Goal: Information Seeking & Learning: Learn about a topic

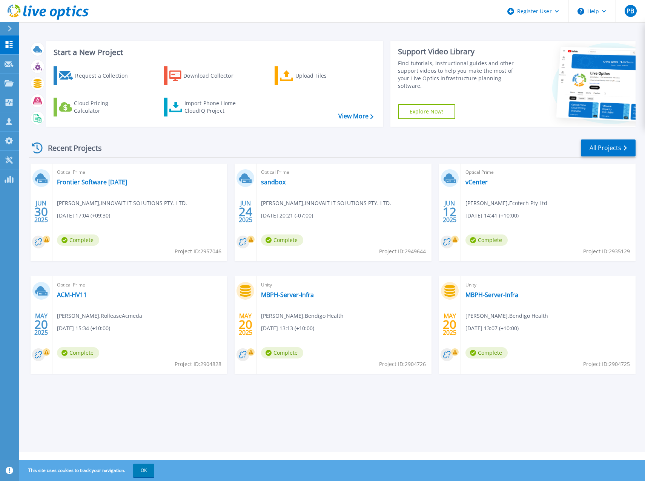
click at [150, 469] on button "OK" at bounding box center [143, 471] width 21 height 14
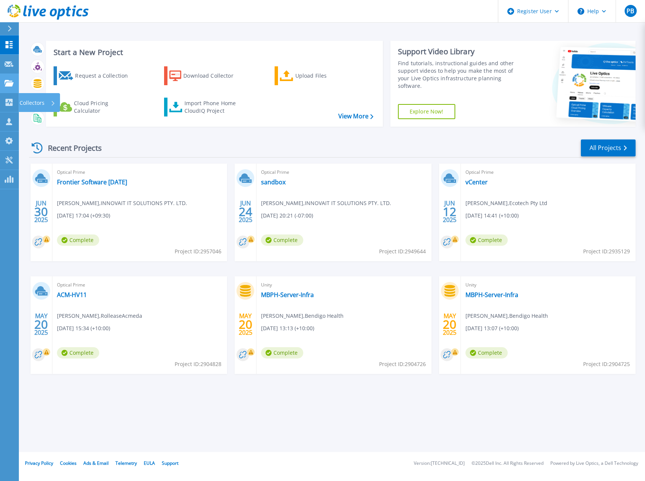
click at [3, 86] on link "Projects Projects" at bounding box center [9, 83] width 19 height 19
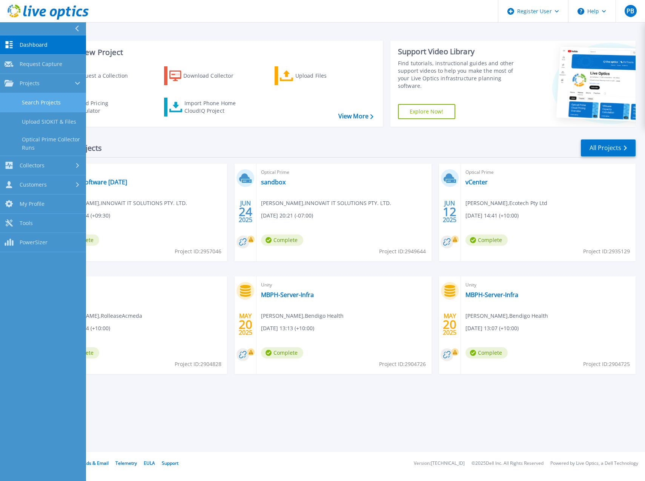
click at [38, 105] on link "Search Projects" at bounding box center [43, 102] width 86 height 19
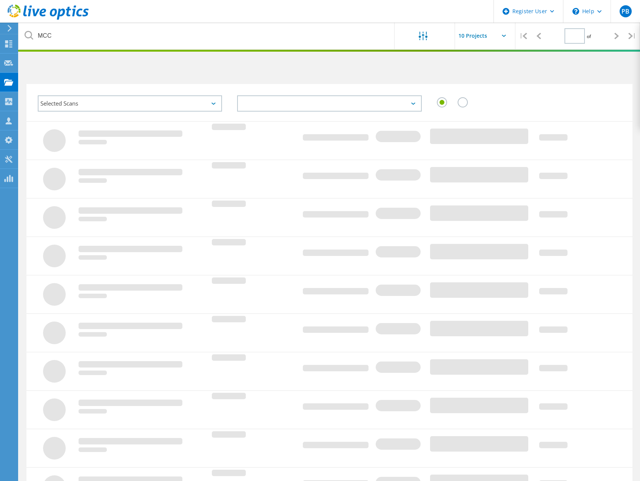
type input "1"
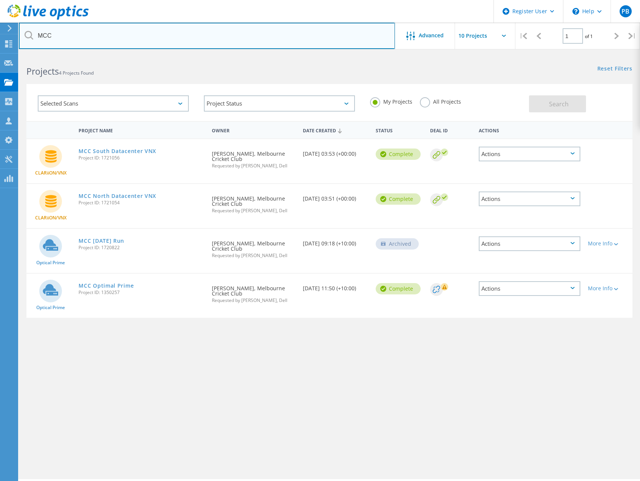
drag, startPoint x: 72, startPoint y: 41, endPoint x: -32, endPoint y: 36, distance: 103.9
click at [0, 36] on html "Register User \n Help Explore Helpful Articles Contact Support PB Dell User Pat…" at bounding box center [320, 251] width 640 height 502
type input "\"
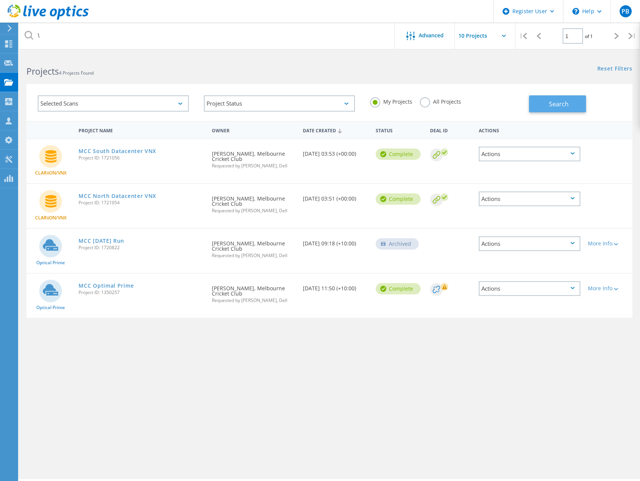
click at [566, 106] on span "Search" at bounding box center [559, 104] width 20 height 8
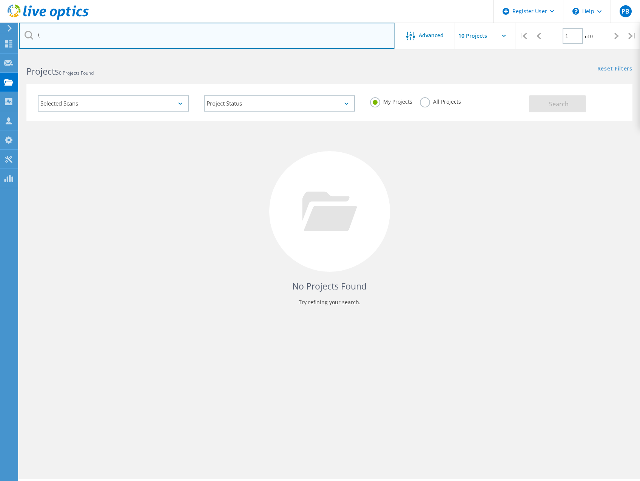
click at [132, 33] on input "\" at bounding box center [207, 36] width 376 height 26
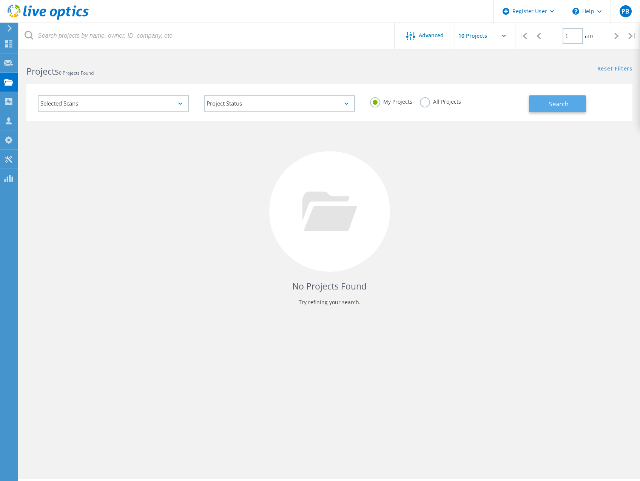
click at [565, 103] on span "Search" at bounding box center [559, 104] width 20 height 8
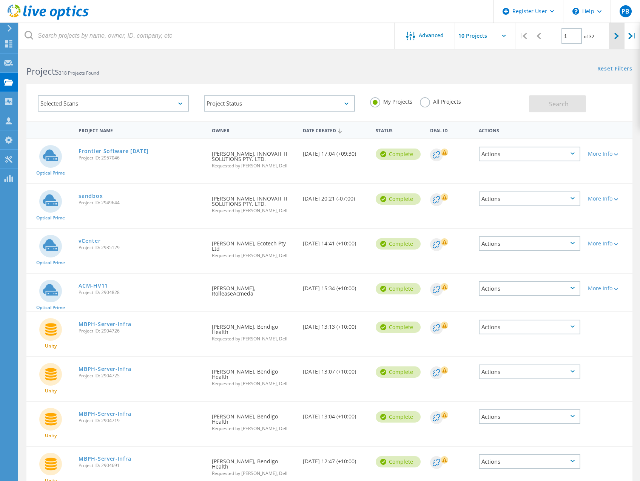
click at [617, 40] on div at bounding box center [616, 36] width 15 height 27
type input "2"
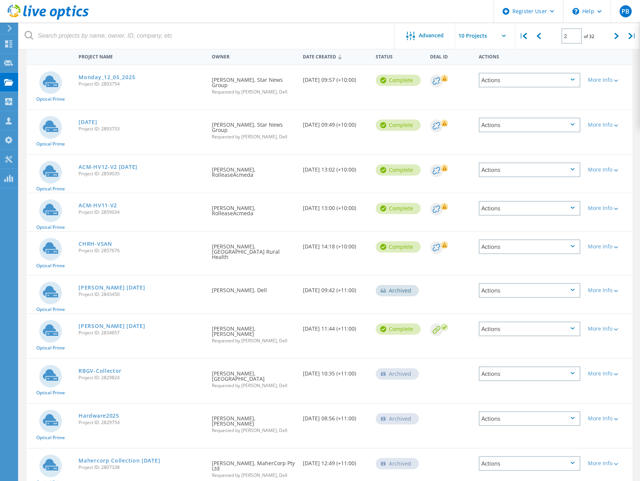
scroll to position [75, 0]
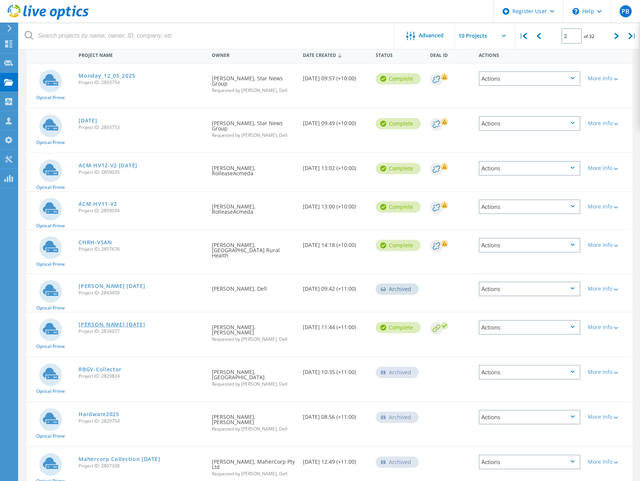
click at [124, 322] on link "Mawsons March 2025" at bounding box center [111, 324] width 66 height 5
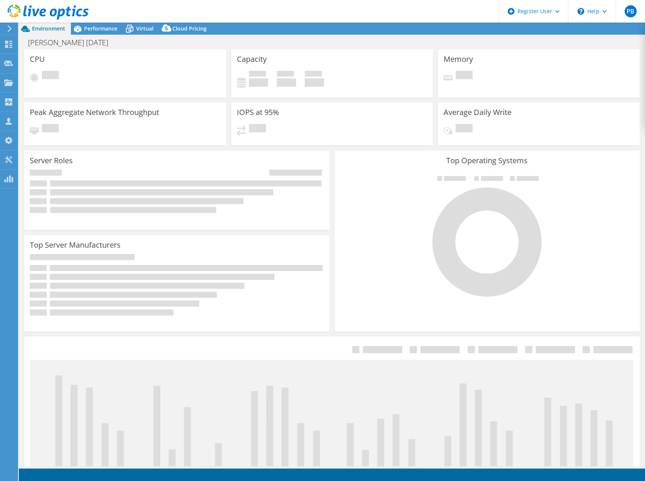
select select "[GEOGRAPHIC_DATA]"
select select "USD"
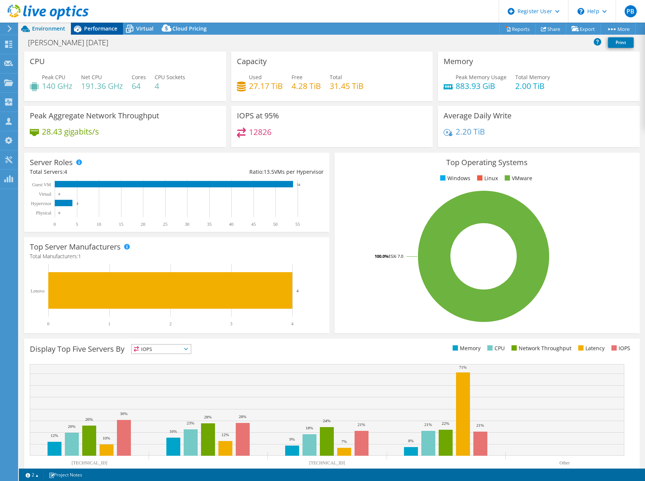
click at [103, 30] on span "Performance" at bounding box center [100, 28] width 33 height 7
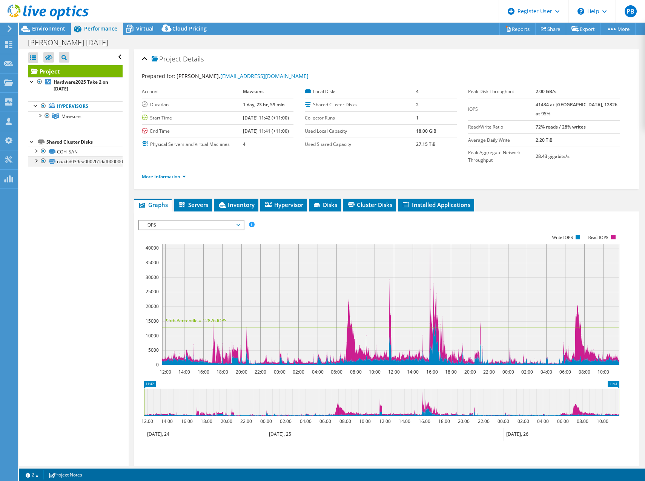
click at [38, 161] on div at bounding box center [36, 161] width 8 height 8
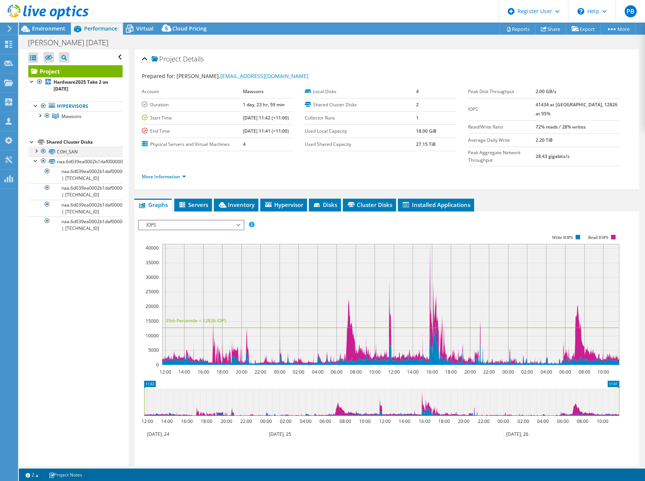
click at [40, 151] on div at bounding box center [44, 151] width 8 height 9
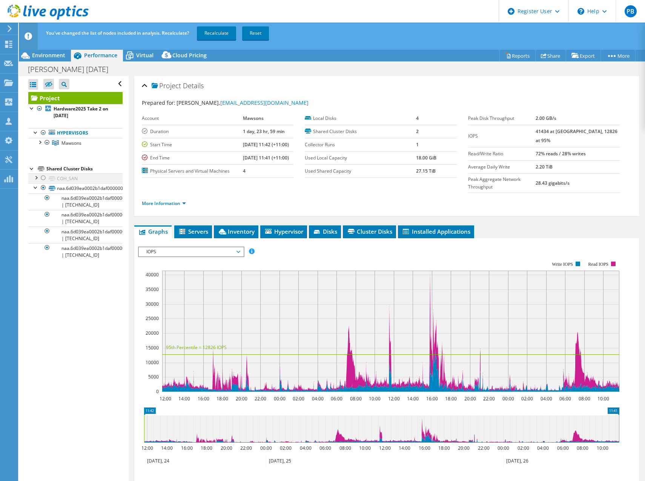
click at [42, 177] on div at bounding box center [44, 178] width 8 height 9
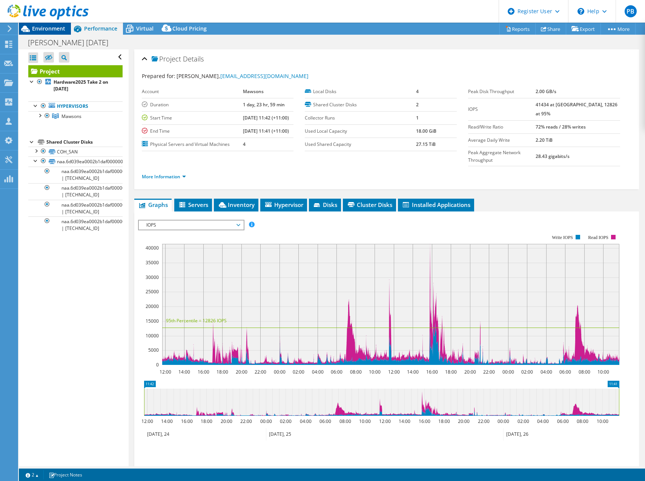
click at [51, 26] on span "Environment" at bounding box center [48, 28] width 33 height 7
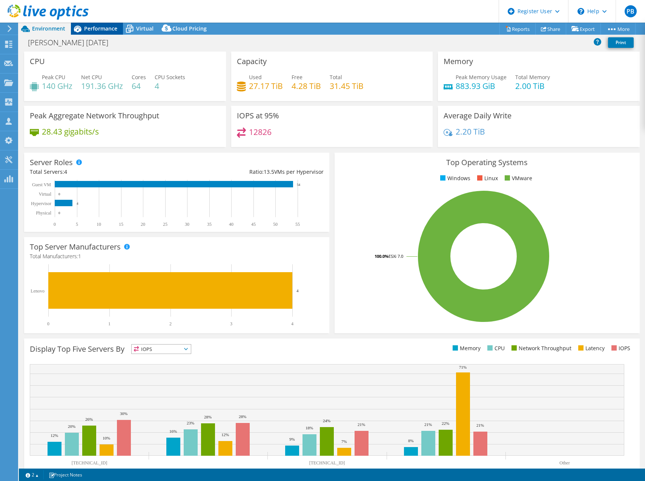
click at [104, 27] on span "Performance" at bounding box center [100, 28] width 33 height 7
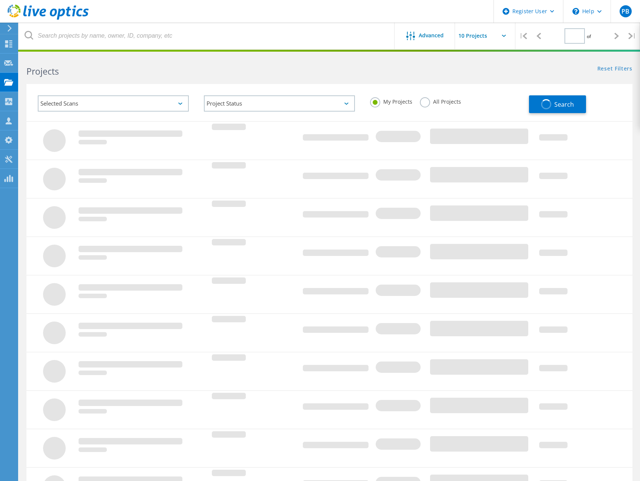
type input "2"
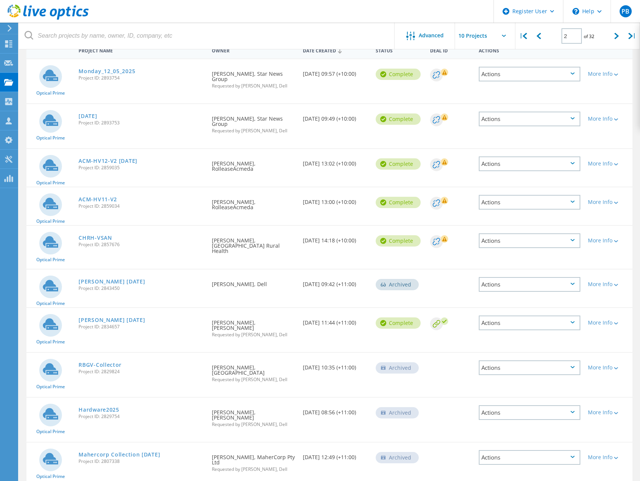
scroll to position [84, 0]
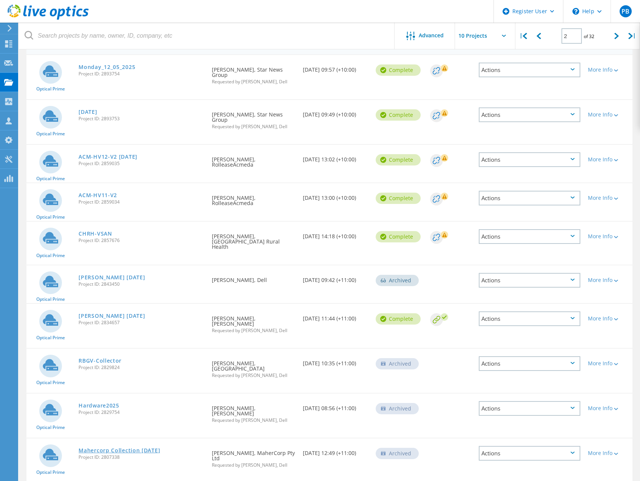
click at [129, 448] on link "Mahercorp Collection [DATE]" at bounding box center [119, 450] width 82 height 5
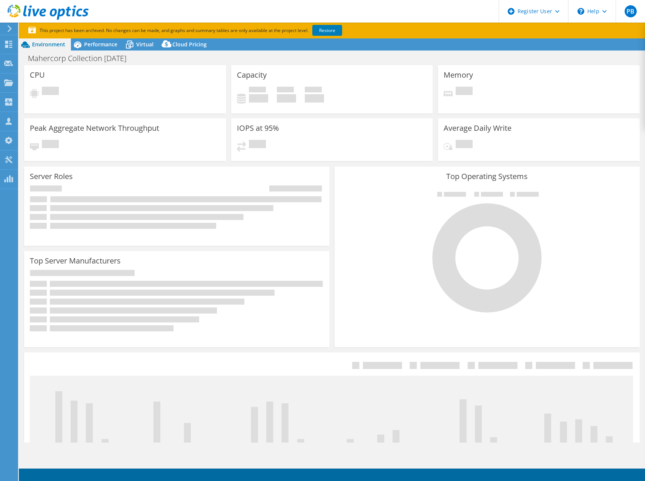
select select "[GEOGRAPHIC_DATA]"
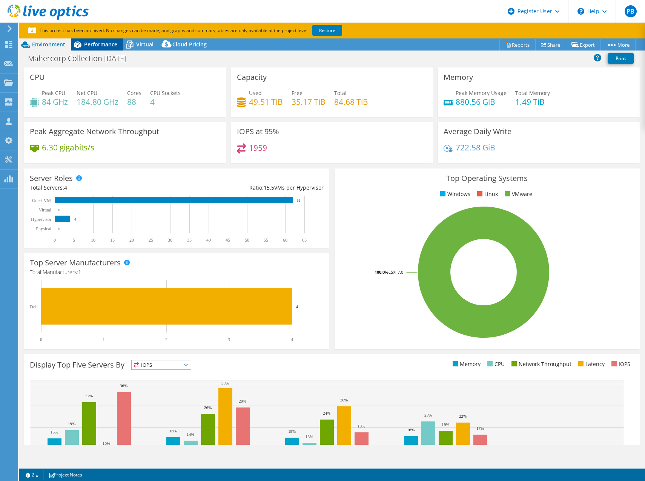
click at [96, 46] on span "Performance" at bounding box center [100, 44] width 33 height 7
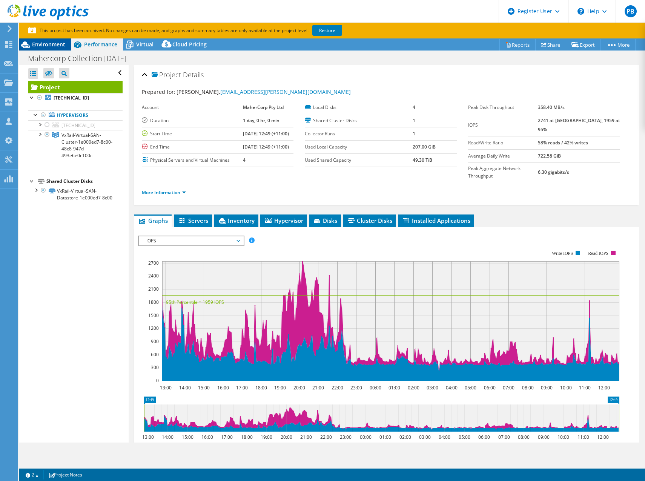
click at [49, 46] on span "Environment" at bounding box center [48, 44] width 33 height 7
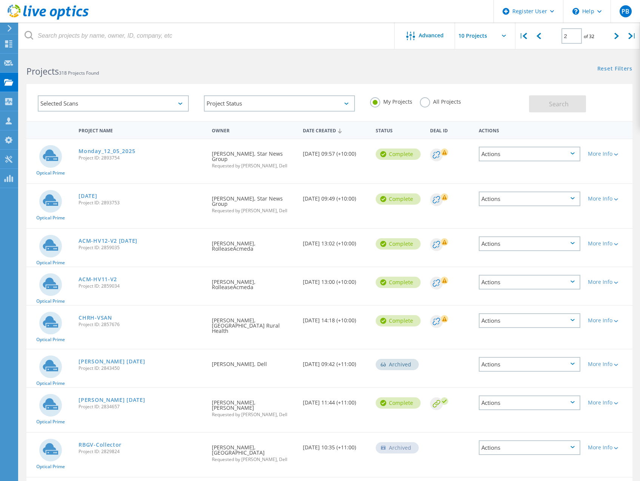
click at [606, 36] on div "2 of 32" at bounding box center [577, 33] width 62 height 21
click at [614, 37] on div at bounding box center [616, 36] width 15 height 27
type input "3"
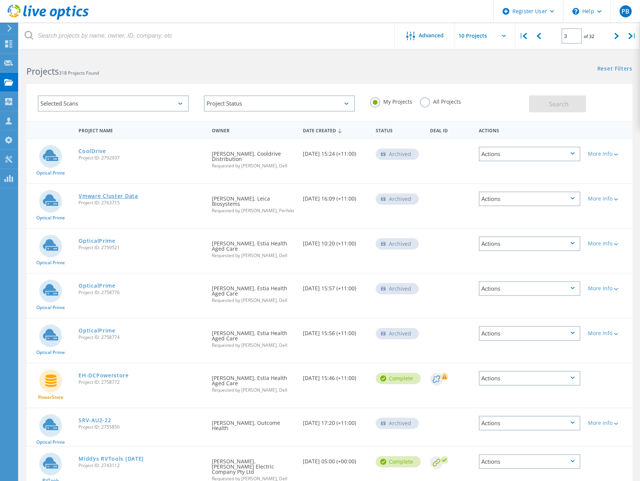
click at [103, 194] on link "Vmware Cluster Data" at bounding box center [107, 196] width 59 height 5
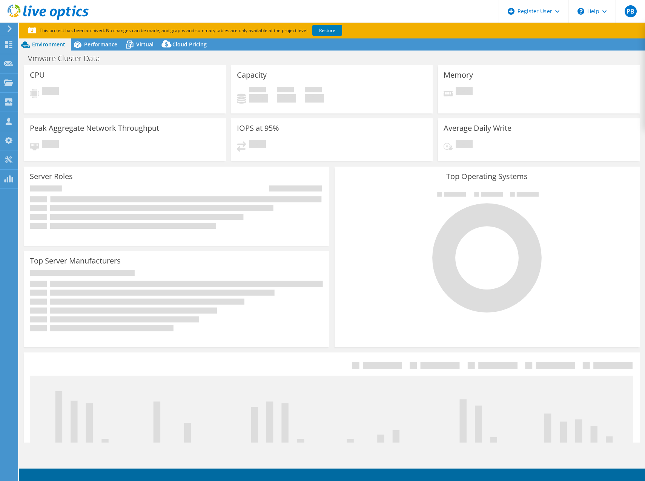
select select "USD"
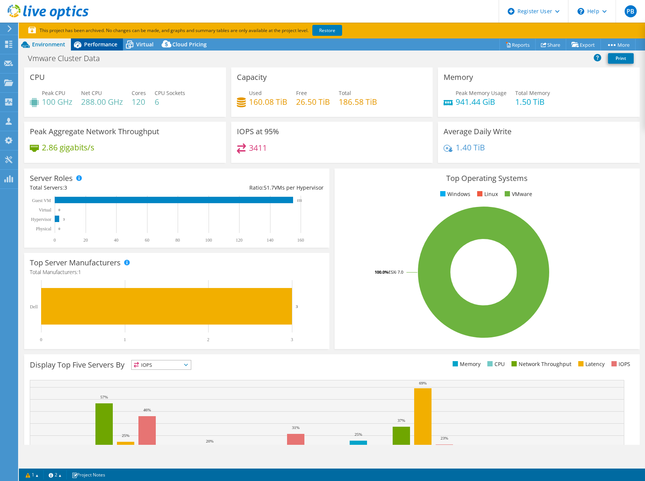
click at [94, 49] on div "Performance" at bounding box center [97, 44] width 52 height 12
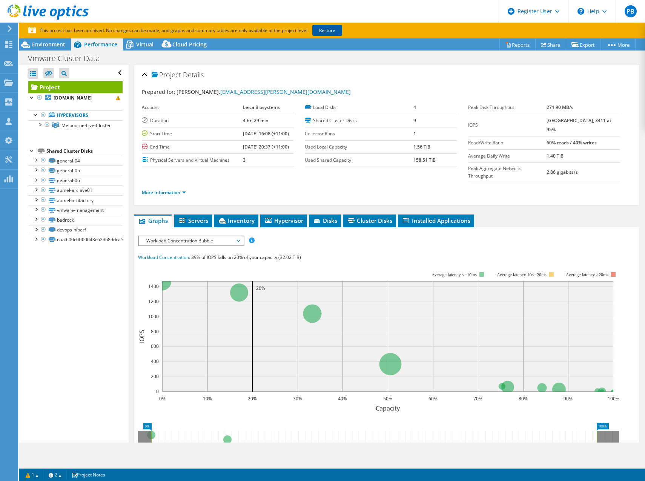
click at [332, 30] on link "Restore" at bounding box center [327, 30] width 30 height 11
click at [132, 42] on icon at bounding box center [129, 44] width 13 height 13
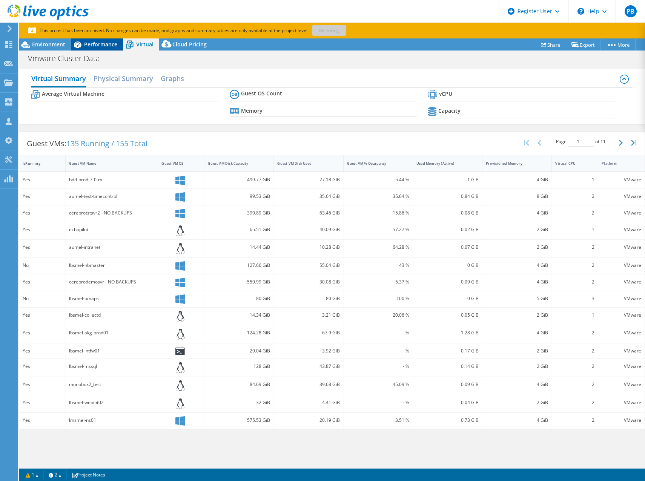
click at [99, 45] on span "Performance" at bounding box center [100, 44] width 33 height 7
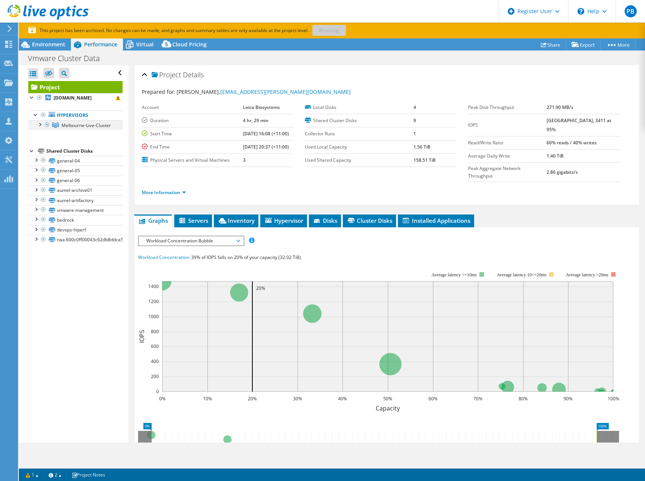
click at [42, 128] on div at bounding box center [40, 124] width 8 height 8
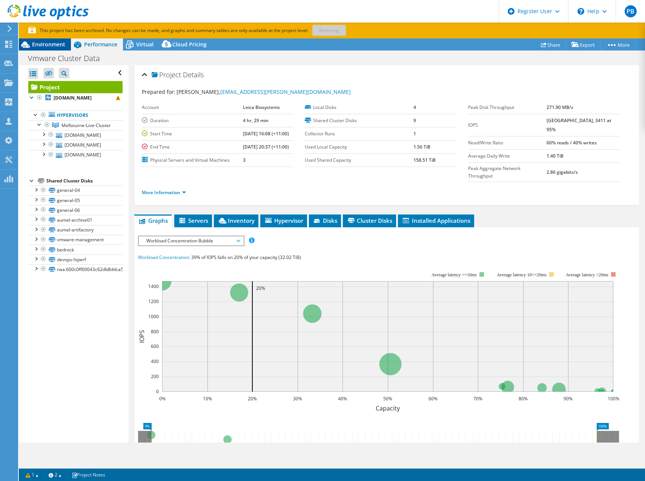
click at [46, 45] on span "Environment" at bounding box center [48, 44] width 33 height 7
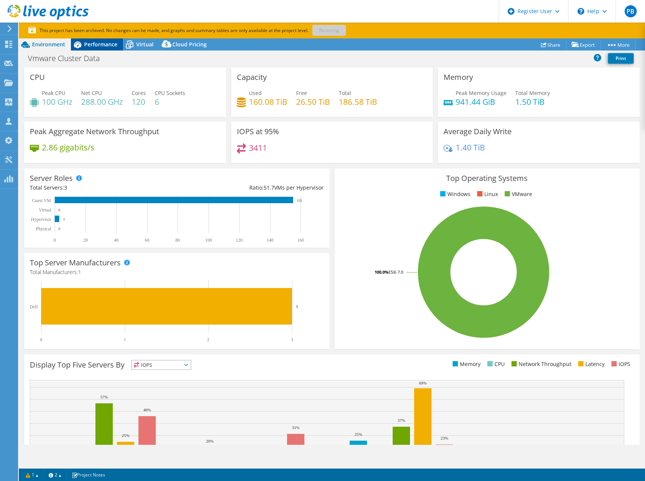
click at [109, 49] on div "Performance" at bounding box center [97, 44] width 52 height 12
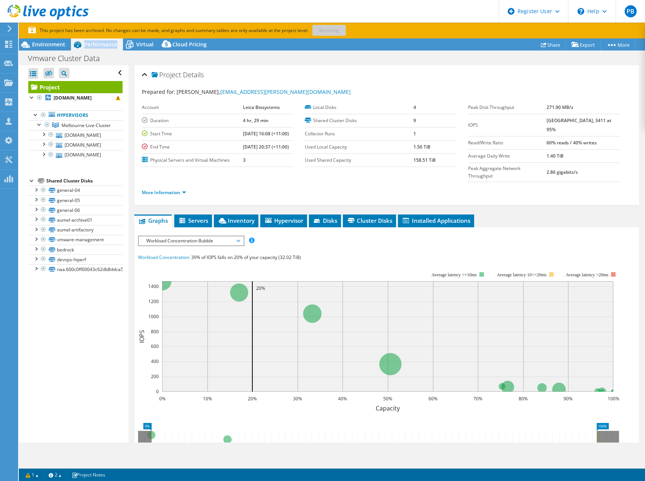
click at [399, 9] on header "PB Dell User Patrick Balzan Patrick.Balzan@dell.com Dell My Profile Log Out \n …" at bounding box center [322, 11] width 645 height 23
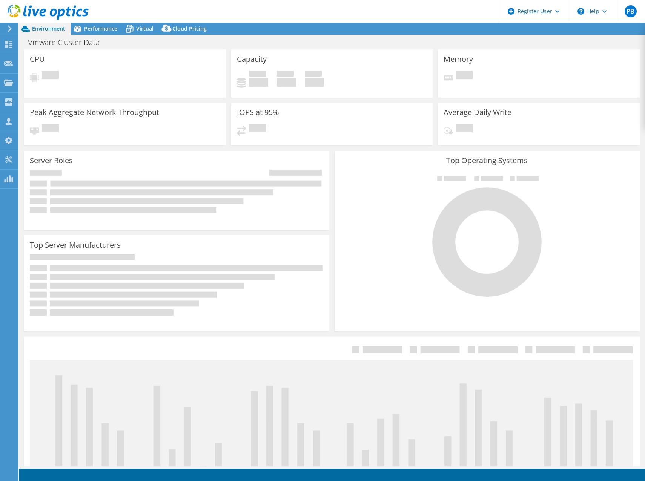
select select "USD"
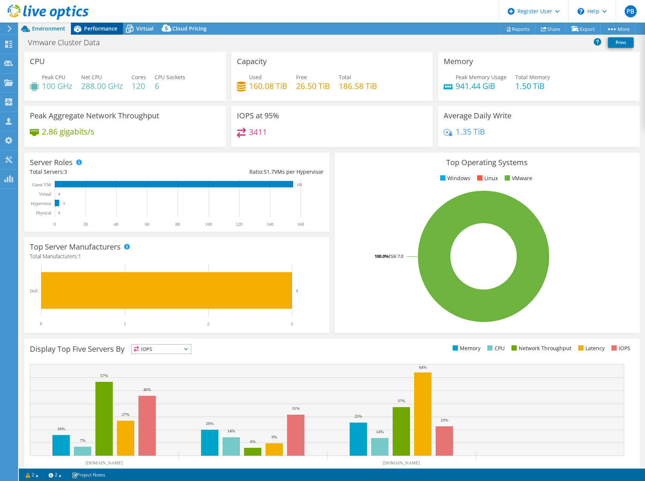
click at [119, 32] on div "Performance" at bounding box center [97, 29] width 52 height 12
